Goal: Task Accomplishment & Management: Manage account settings

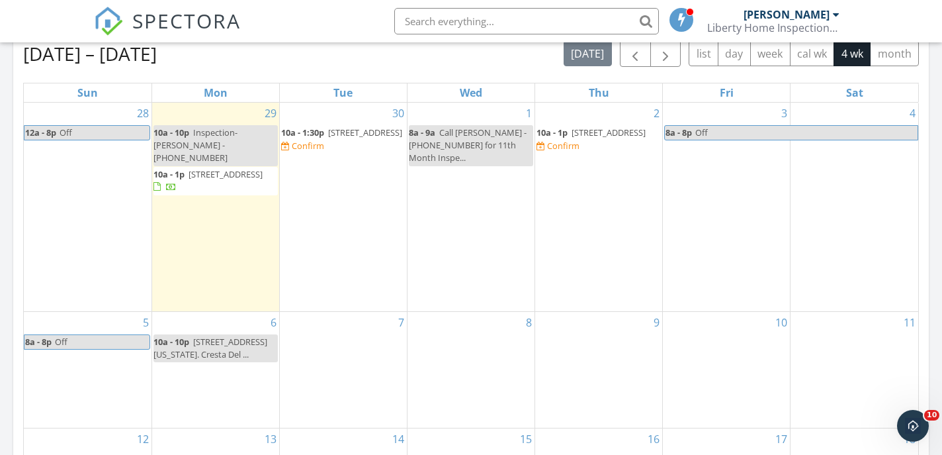
scroll to position [628, 0]
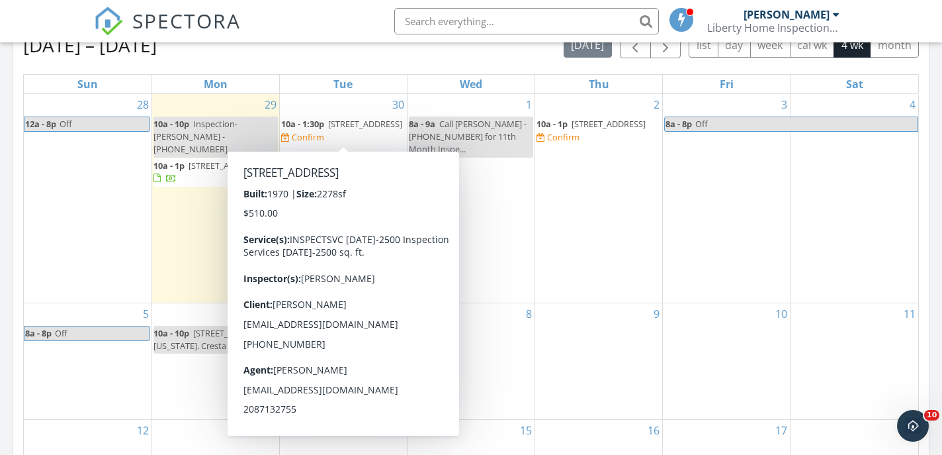
click at [336, 130] on span "313 E Braemere Rd, Boise 83702" at bounding box center [365, 124] width 74 height 12
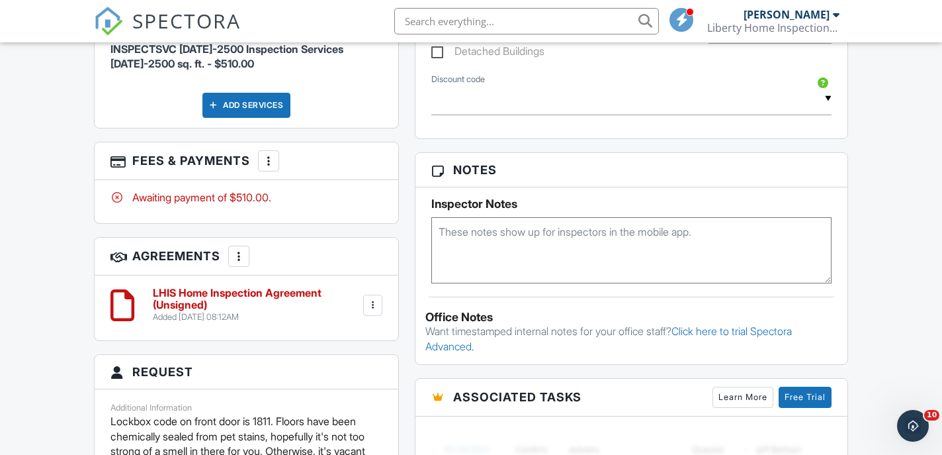
scroll to position [915, 0]
click at [248, 118] on div "Add Services" at bounding box center [247, 105] width 88 height 25
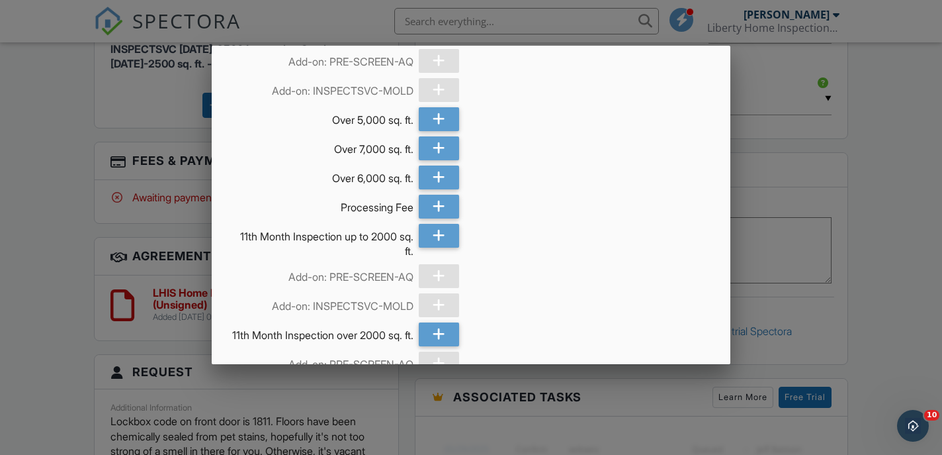
scroll to position [787, 0]
click at [438, 193] on icon at bounding box center [439, 205] width 13 height 24
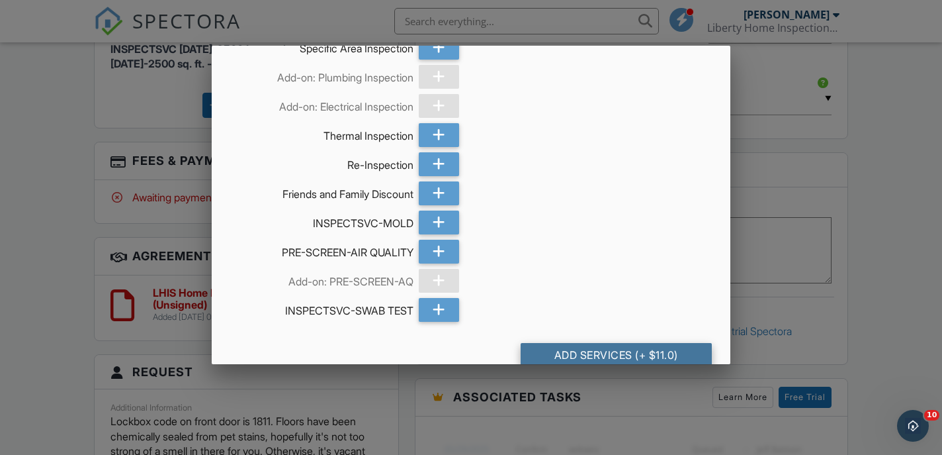
scroll to position [1275, 0]
click at [634, 343] on div "Add Services (+ $11.0)" at bounding box center [616, 355] width 191 height 24
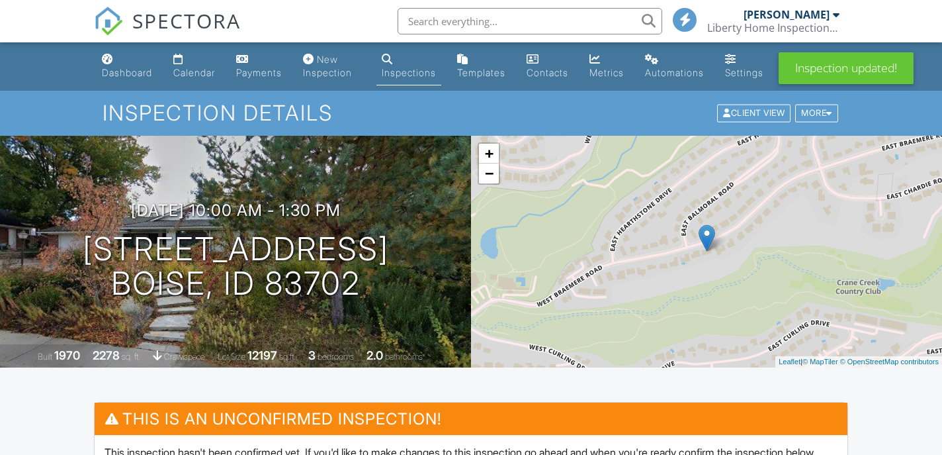
scroll to position [248, 0]
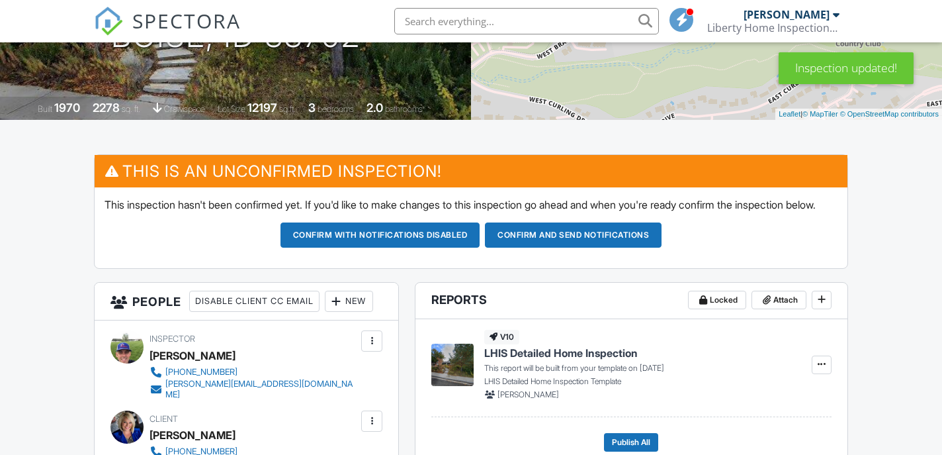
click at [574, 248] on button "Confirm and send notifications" at bounding box center [573, 234] width 177 height 25
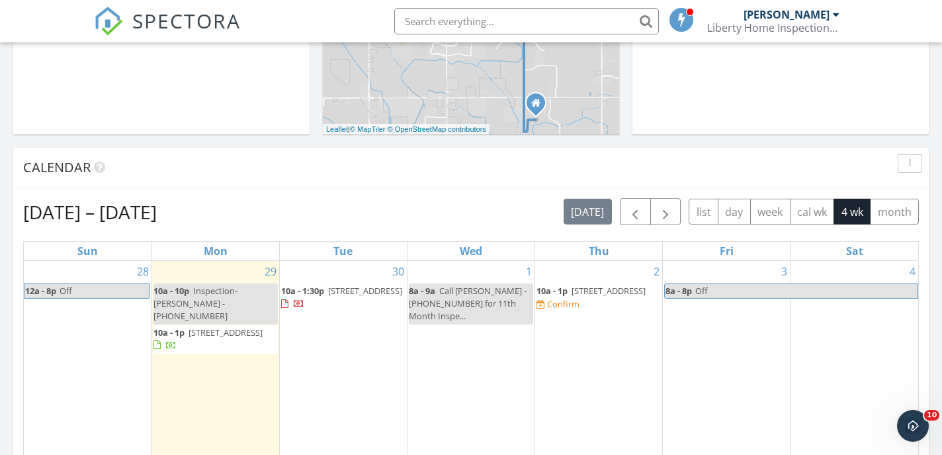
scroll to position [462, 0]
click at [581, 296] on span "[STREET_ADDRESS]" at bounding box center [609, 290] width 74 height 12
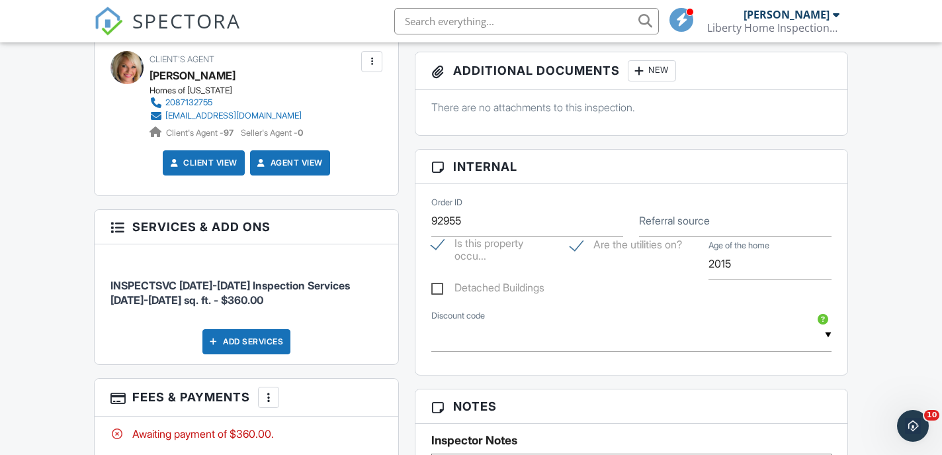
scroll to position [683, 0]
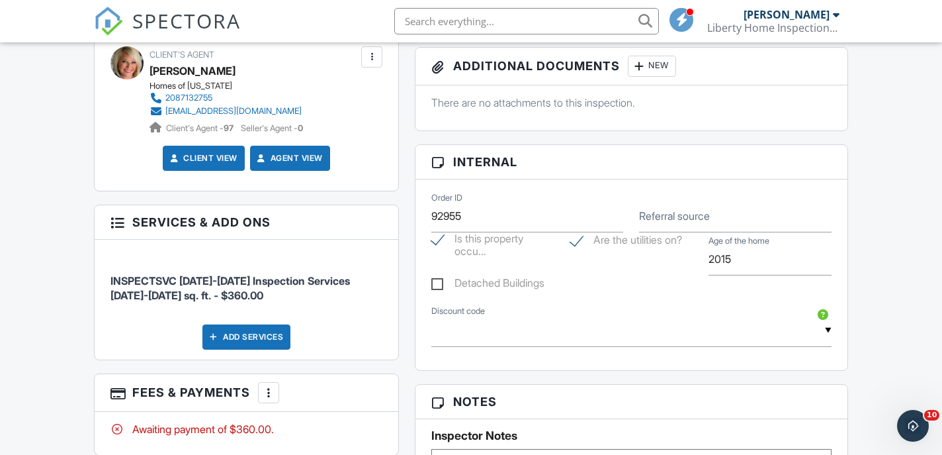
click at [252, 349] on div "Add Services" at bounding box center [247, 336] width 88 height 25
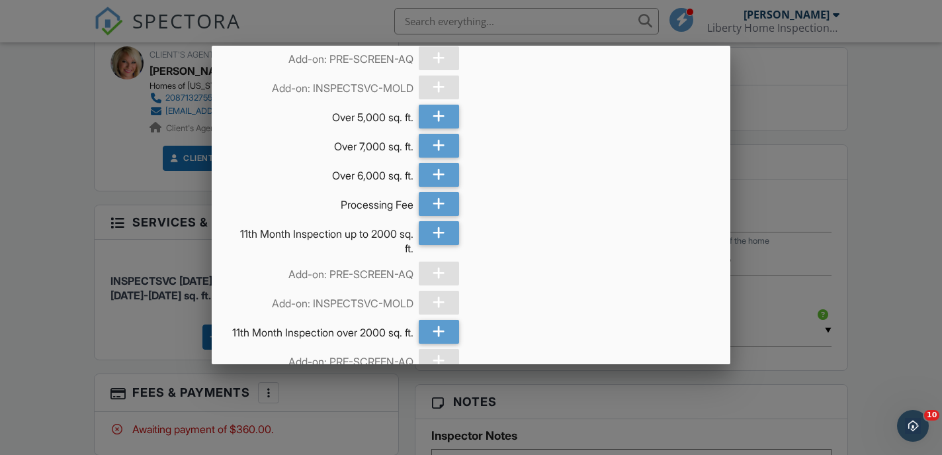
scroll to position [785, 0]
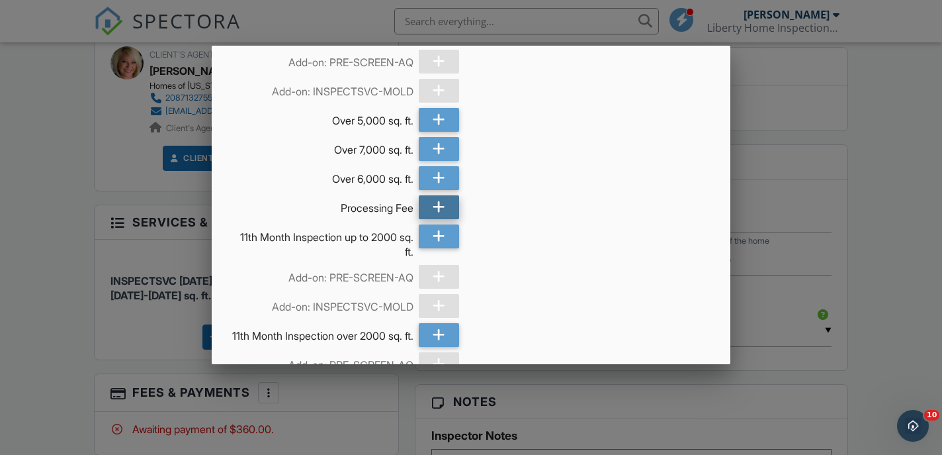
click at [447, 195] on div at bounding box center [439, 207] width 40 height 24
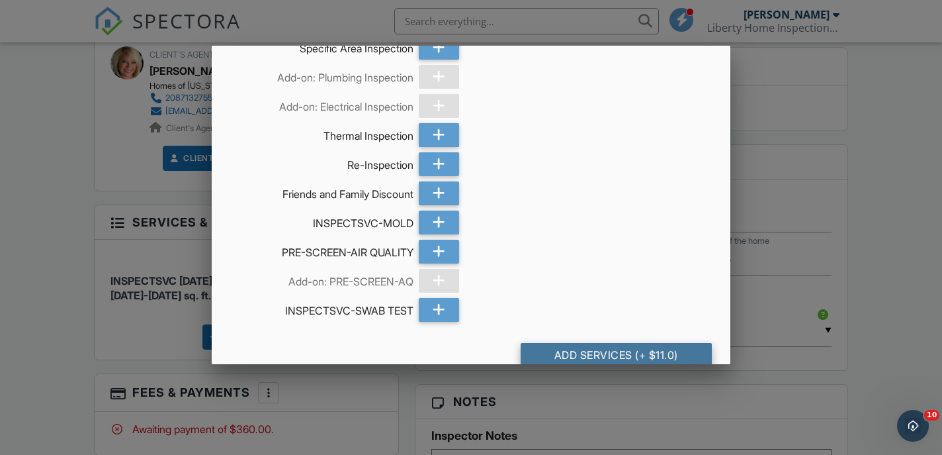
scroll to position [1275, 0]
click at [615, 343] on div "Add Services (+ $11.0)" at bounding box center [616, 355] width 191 height 24
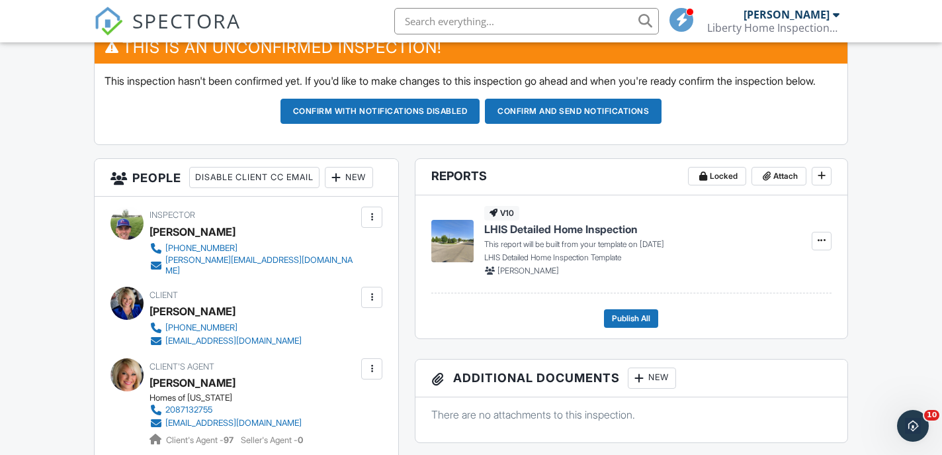
scroll to position [334, 0]
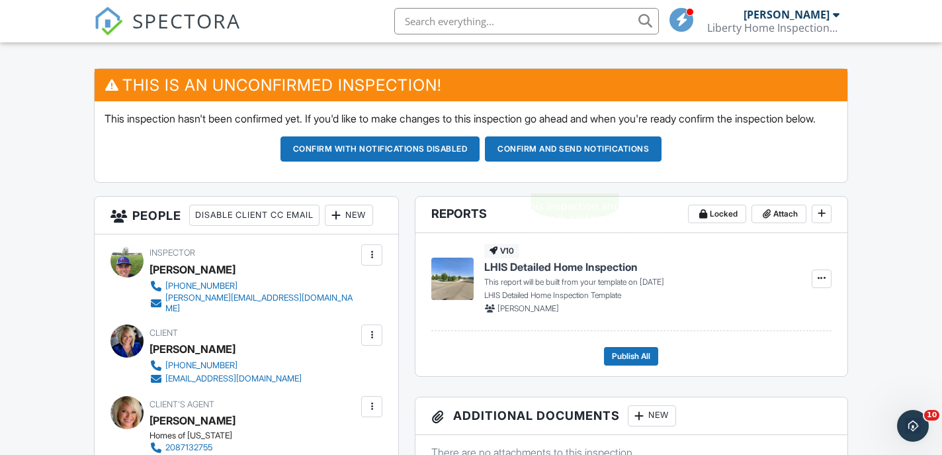
click at [559, 161] on button "Confirm and send notifications" at bounding box center [573, 148] width 177 height 25
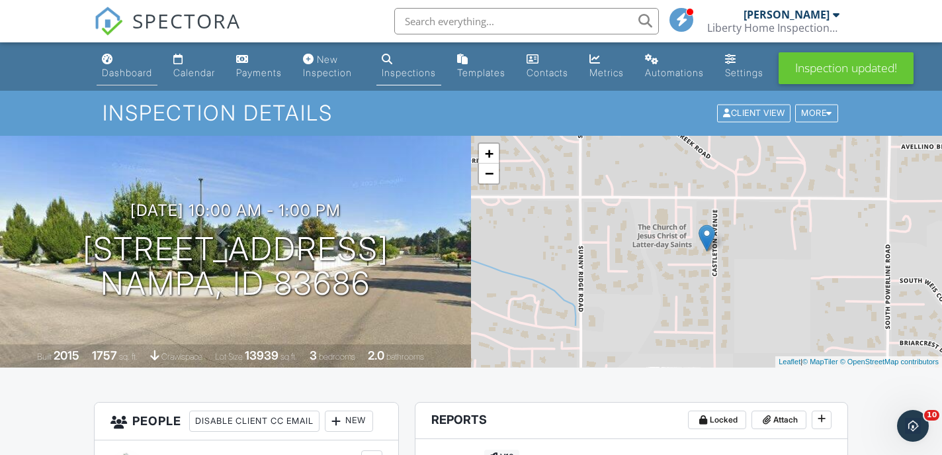
click at [126, 77] on div "Dashboard" at bounding box center [127, 72] width 50 height 11
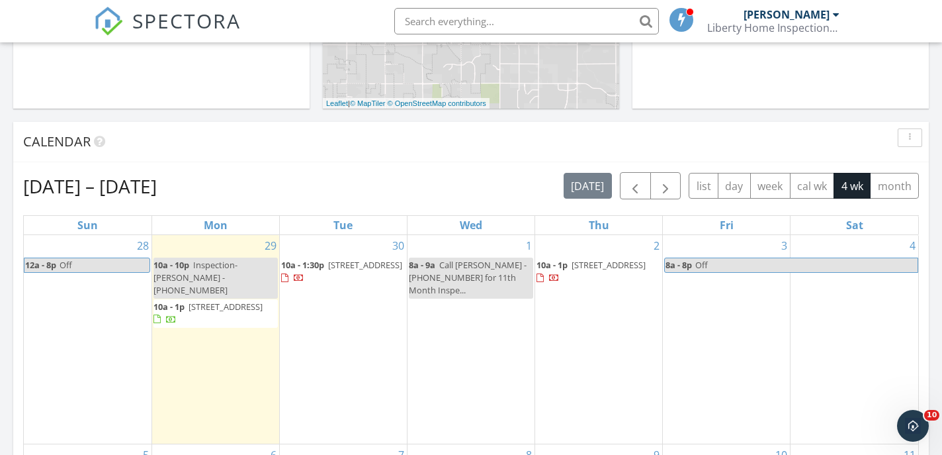
scroll to position [489, 0]
click at [447, 269] on div "8a - 9a Call [PERSON_NAME] - [PHONE_NUMBER] for 11th Month Inspe..." at bounding box center [471, 276] width 124 height 38
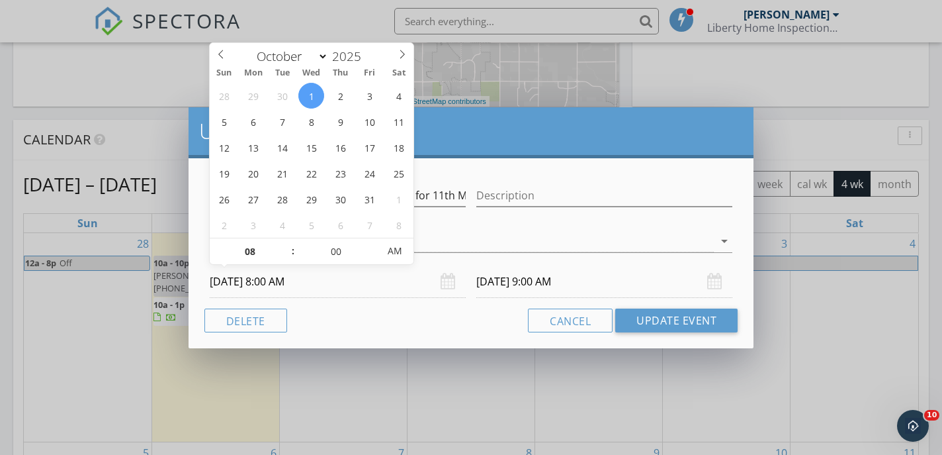
click at [279, 282] on input "[DATE] 8:00 AM" at bounding box center [338, 281] width 256 height 32
type input "[DATE] 8:00 PM"
type input "[DATE] 9:00 PM"
click at [394, 258] on span "AM" at bounding box center [395, 251] width 36 height 26
click at [474, 335] on div "Name Call [PERSON_NAME] - [PHONE_NUMBER] for 11th Month Inspection, Parulo Desc…" at bounding box center [471, 253] width 565 height 190
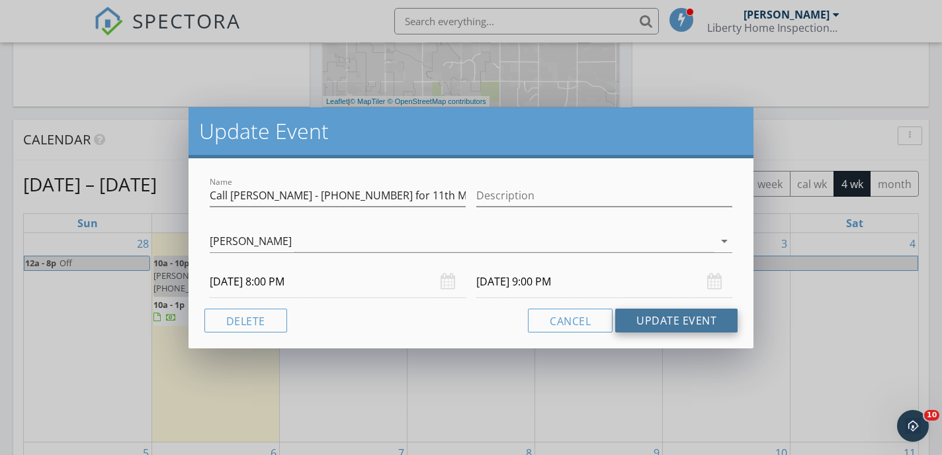
click at [689, 324] on button "Update Event" at bounding box center [676, 320] width 122 height 24
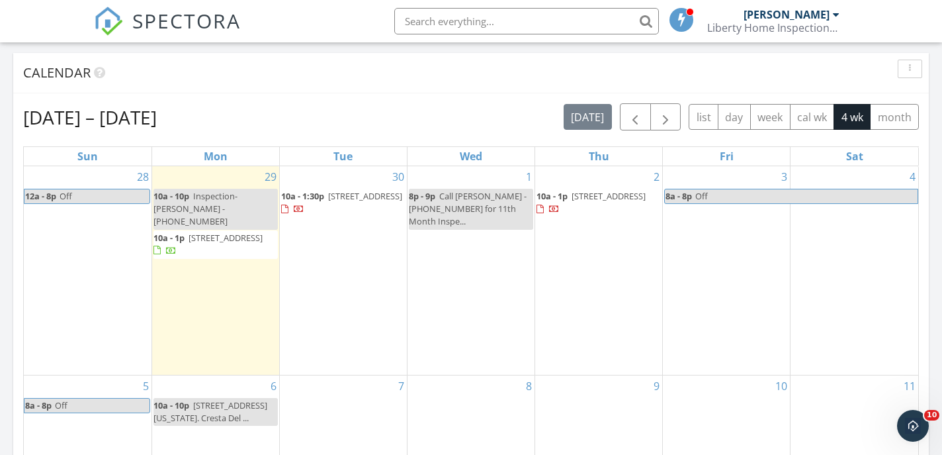
scroll to position [594, 0]
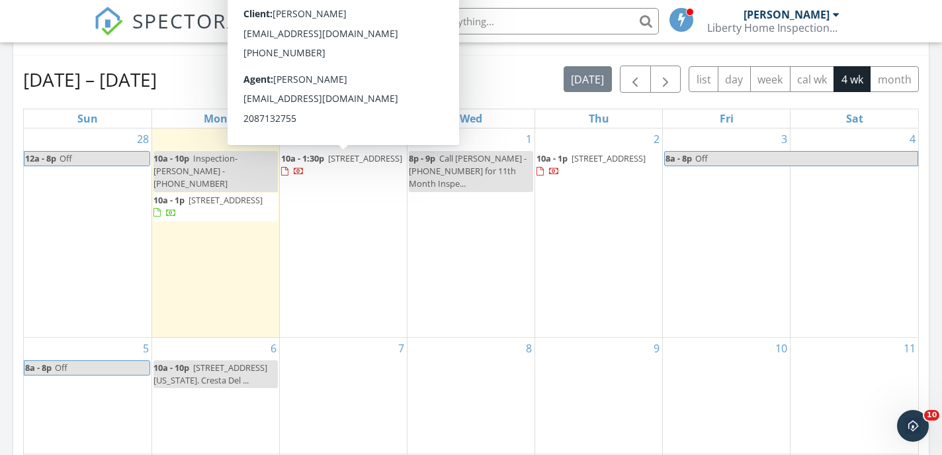
click at [939, 339] on div "Today Brian DeLuca 10:00 am 2367 E Cougar Crk St, Meridian, ID 83646 Brian DeLu…" at bounding box center [471, 207] width 942 height 1204
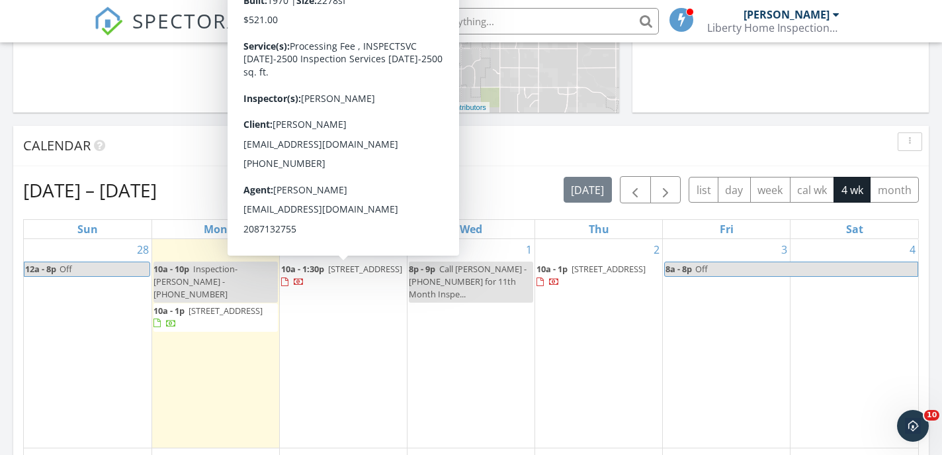
scroll to position [484, 0]
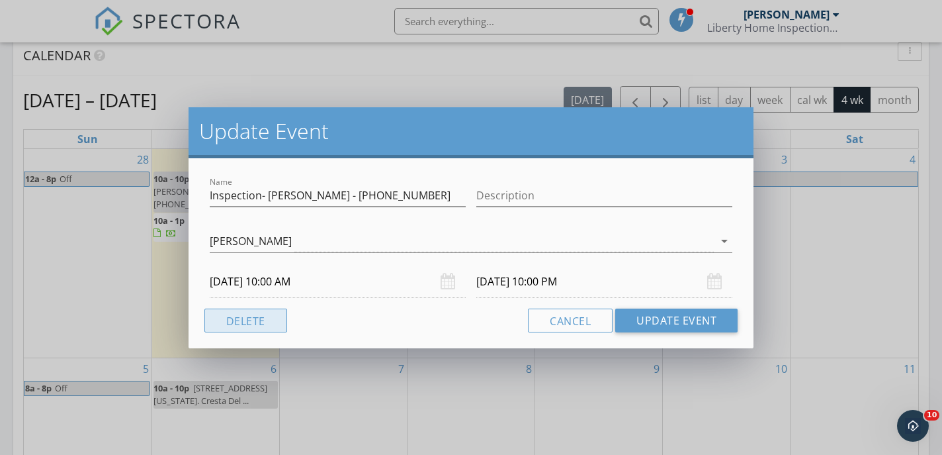
click at [243, 325] on button "Delete" at bounding box center [245, 320] width 83 height 24
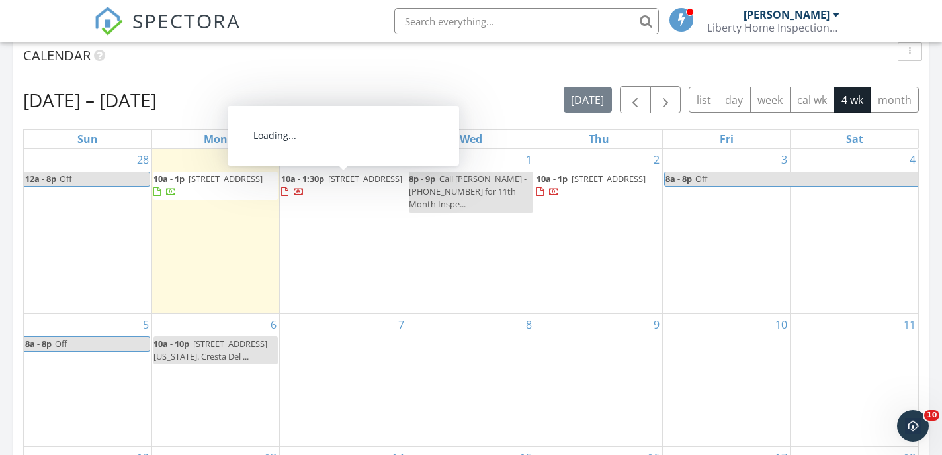
click at [480, 21] on input "text" at bounding box center [526, 21] width 265 height 26
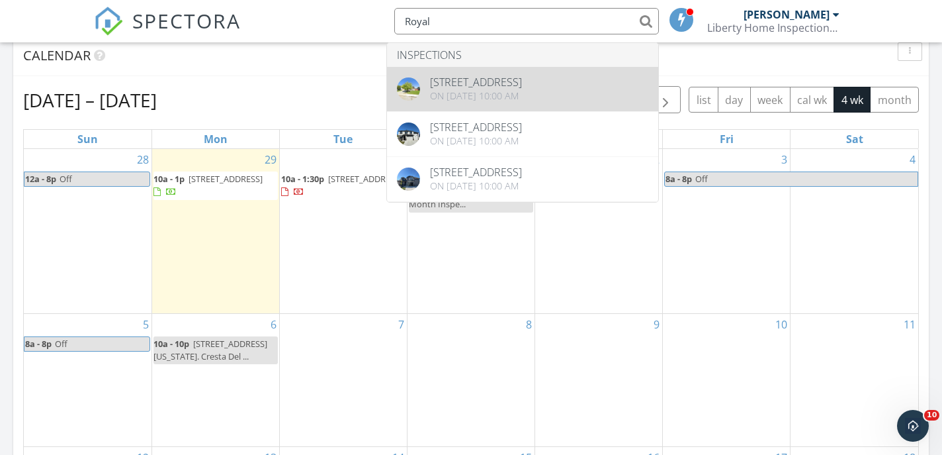
type input "Royal"
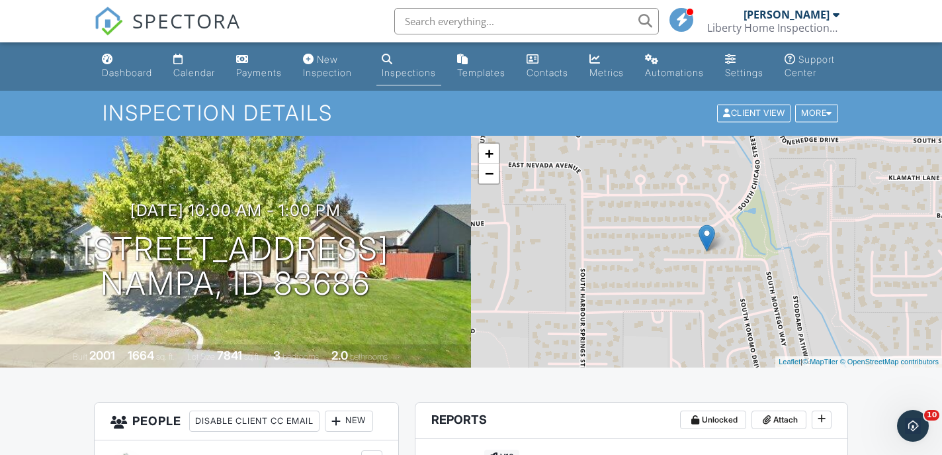
click at [476, 23] on input "text" at bounding box center [526, 21] width 265 height 26
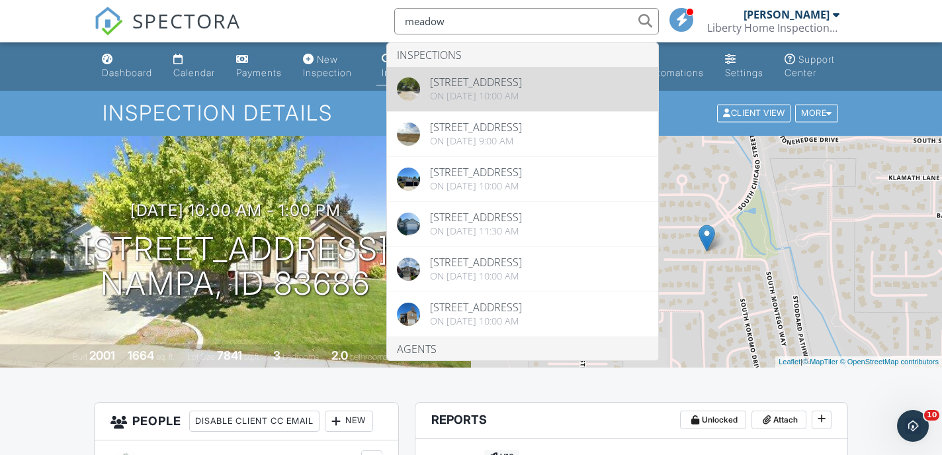
type input "meadow"
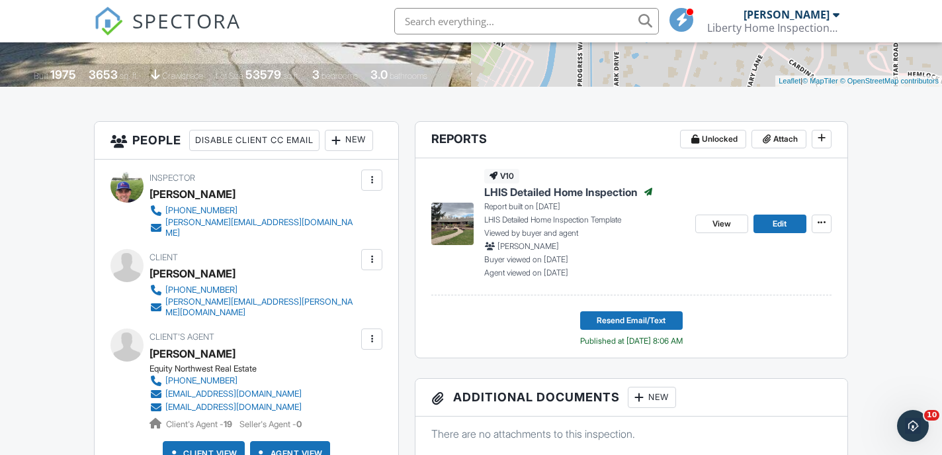
scroll to position [281, 0]
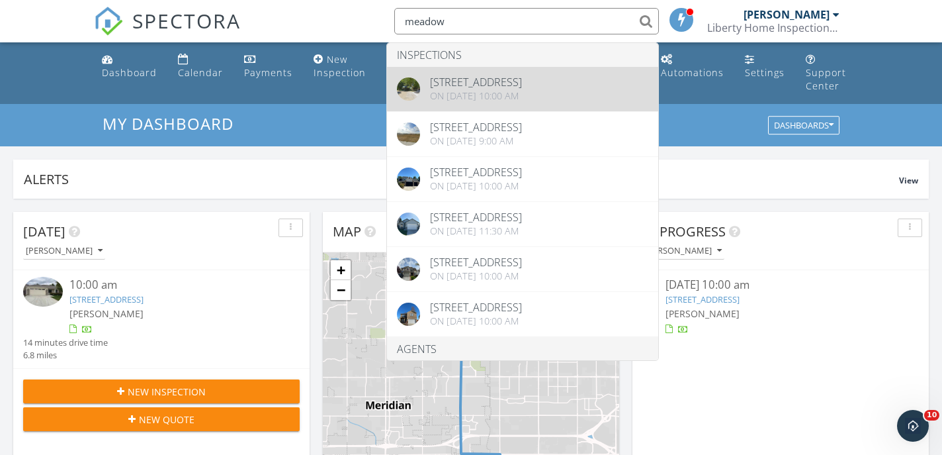
type input "meadow"
